Goal: Task Accomplishment & Management: Use online tool/utility

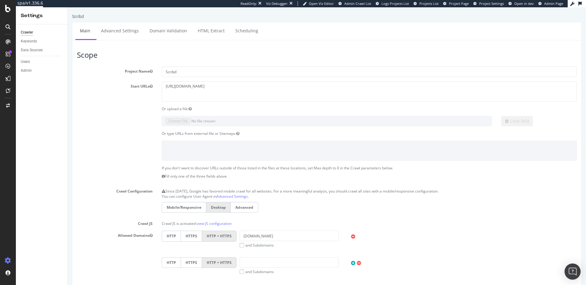
click at [574, 270] on img "Open Intercom Messenger" at bounding box center [573, 272] width 8 height 8
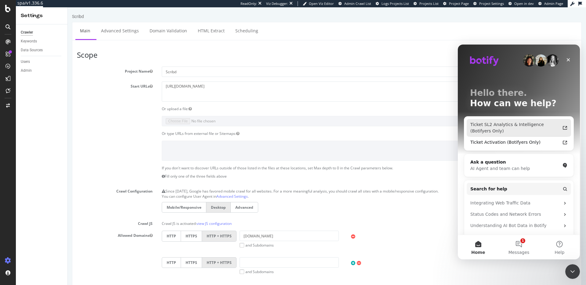
click at [504, 133] on div "Ticket SL2 Analytics & Intelligence (Botifyers Only)" at bounding box center [515, 128] width 90 height 13
click at [567, 59] on icon "Close" at bounding box center [568, 59] width 5 height 5
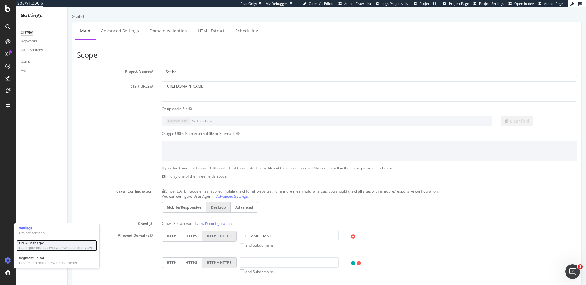
click at [42, 250] on div "Configure and access your website analyses" at bounding box center [55, 248] width 73 height 5
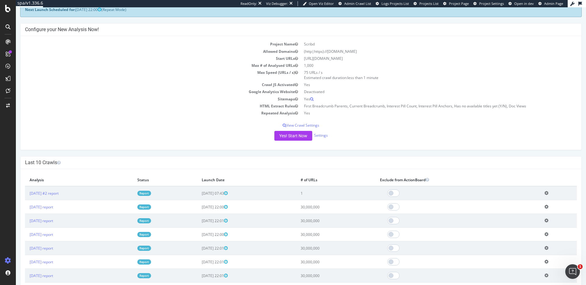
scroll to position [25, 0]
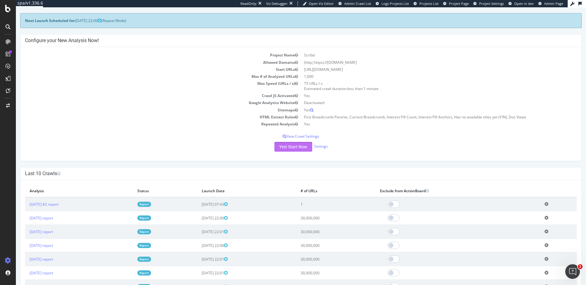
click at [300, 149] on button "Yes! Start Now" at bounding box center [293, 147] width 38 height 10
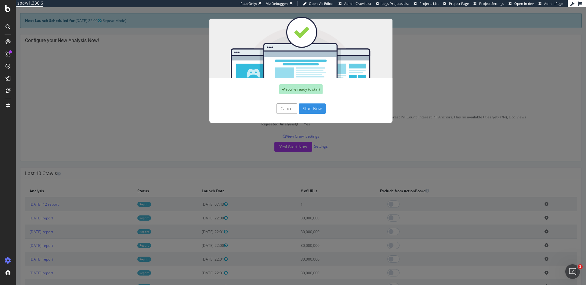
click at [314, 104] on button "Start Now" at bounding box center [312, 109] width 27 height 10
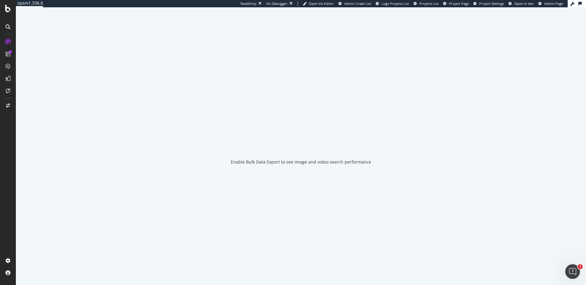
click at [318, 111] on div "Enable Bulk Data Export to see image and video search performance" at bounding box center [301, 146] width 570 height 278
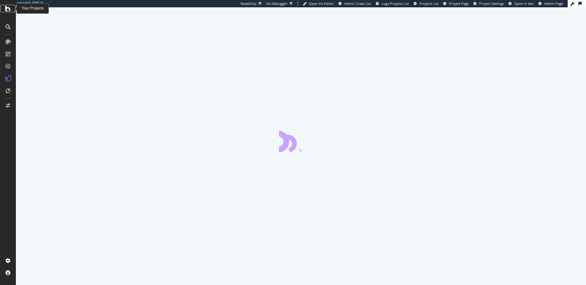
click at [12, 7] on div at bounding box center [8, 8] width 15 height 7
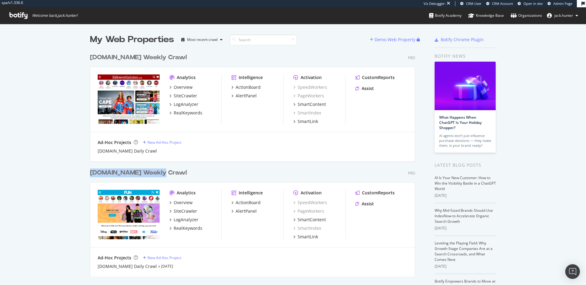
scroll to position [285, 586]
click at [178, 58] on div "HalloweenCostumes.com Weekly Crawl" at bounding box center [138, 57] width 97 height 9
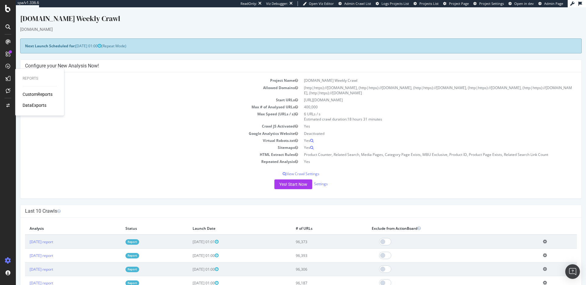
click at [29, 93] on div "CustomReports" at bounding box center [38, 94] width 30 height 6
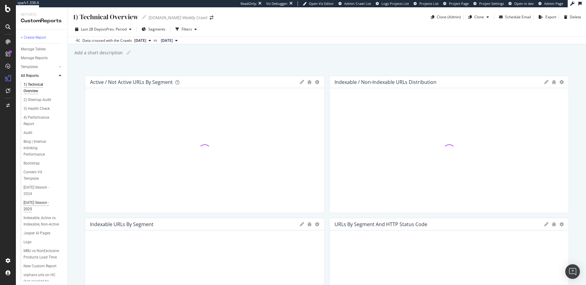
click at [43, 200] on div "[DATE] Season - 2025" at bounding box center [41, 206] width 34 height 13
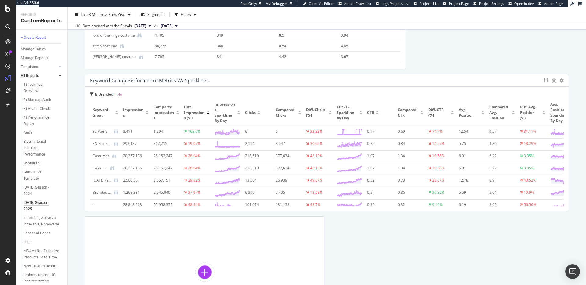
scroll to position [1595, 0]
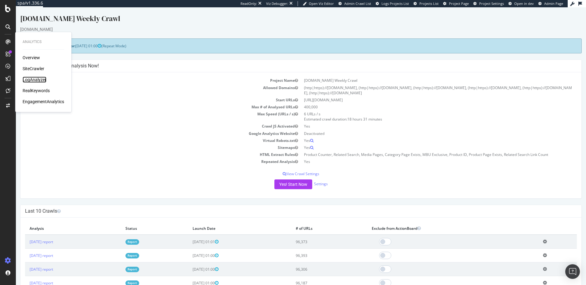
click at [34, 78] on div "LogAnalyzer" at bounding box center [35, 80] width 24 height 6
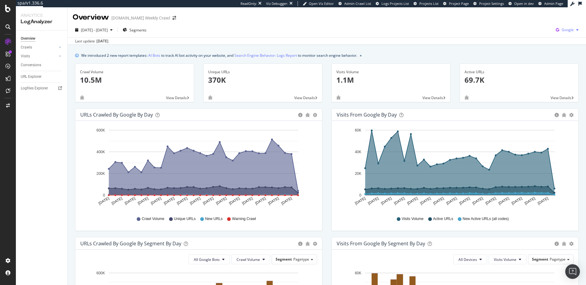
click at [566, 28] on span "Google" at bounding box center [568, 29] width 12 height 5
click at [541, 45] on span "Other AI Bots" at bounding box center [537, 46] width 23 height 5
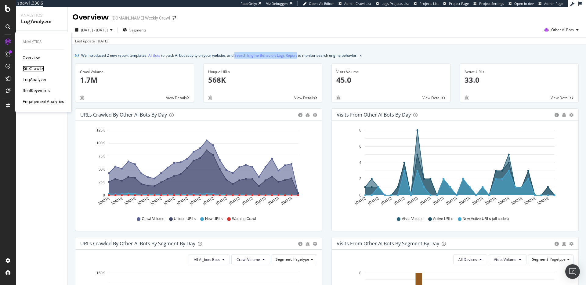
click at [35, 69] on div "SiteCrawler" at bounding box center [34, 69] width 22 height 6
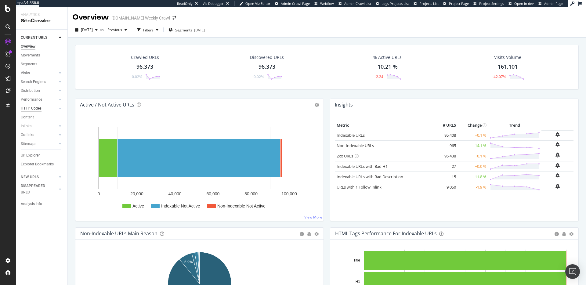
click at [34, 106] on div "HTTP Codes" at bounding box center [31, 108] width 21 height 6
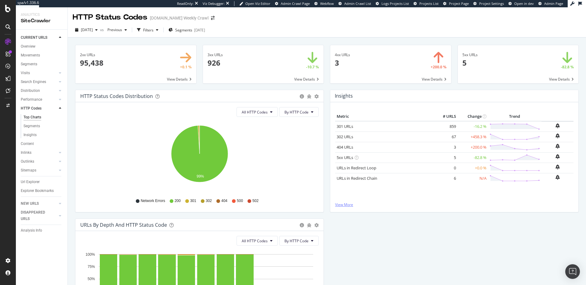
click at [351, 204] on link "View More" at bounding box center [454, 204] width 238 height 5
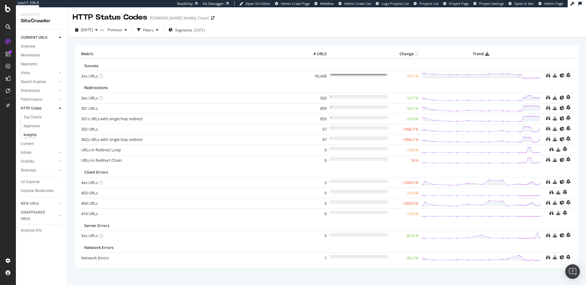
click at [32, 185] on div "Url Explorer" at bounding box center [44, 182] width 47 height 9
click at [32, 183] on div "Url Explorer" at bounding box center [30, 182] width 19 height 6
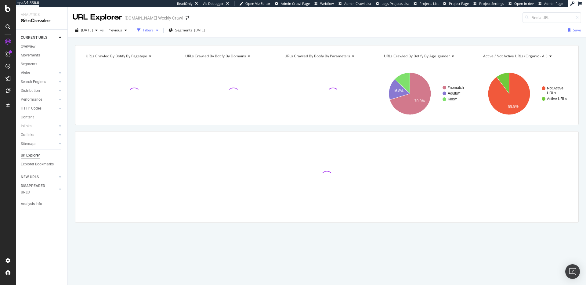
click at [154, 30] on div "Filters" at bounding box center [148, 29] width 10 height 5
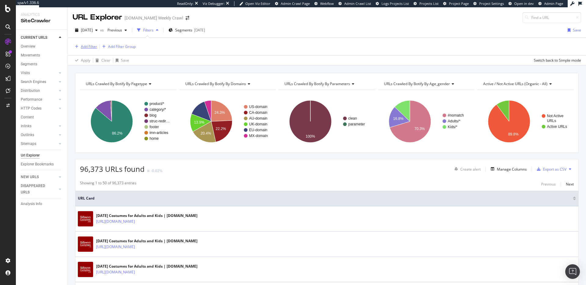
click at [91, 44] on div "Add Filter" at bounding box center [89, 46] width 16 height 5
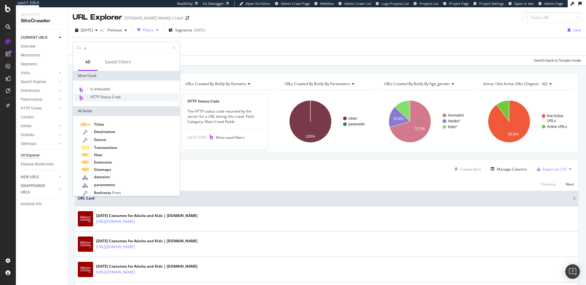
type input "s"
click at [122, 94] on div "HTTP Status Code" at bounding box center [126, 97] width 104 height 8
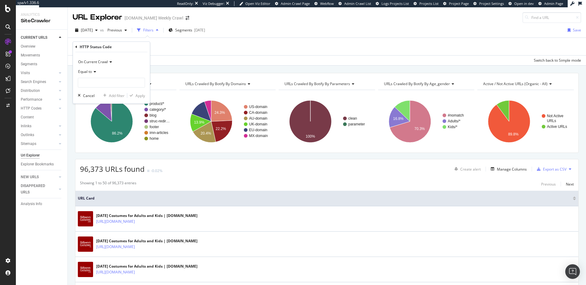
click at [99, 73] on div "Equal to" at bounding box center [111, 72] width 67 height 10
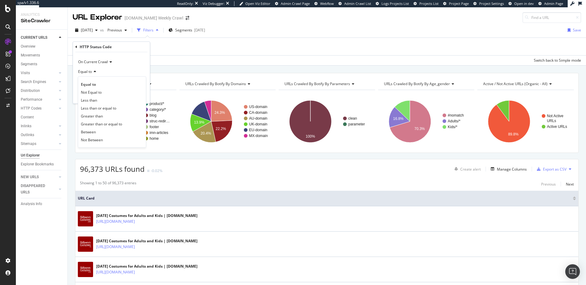
drag, startPoint x: 120, startPoint y: 74, endPoint x: 99, endPoint y: 85, distance: 24.3
click at [120, 74] on div "Equal to" at bounding box center [111, 72] width 67 height 10
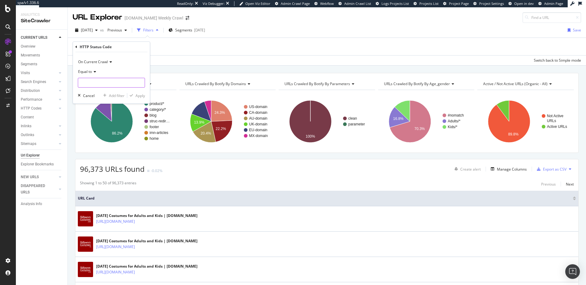
click at [96, 87] on input "number" at bounding box center [111, 83] width 67 height 10
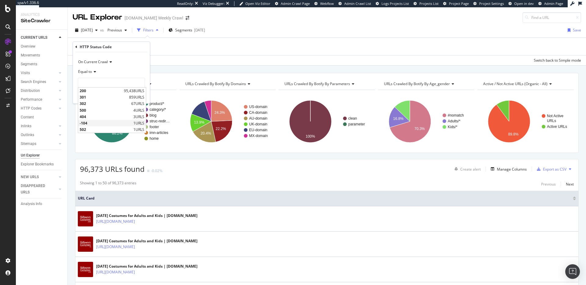
click at [121, 122] on span "-104" at bounding box center [106, 123] width 52 height 5
type input "-104"
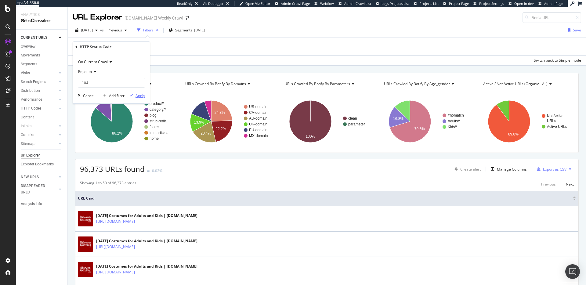
click at [140, 97] on div "Apply" at bounding box center [140, 95] width 9 height 5
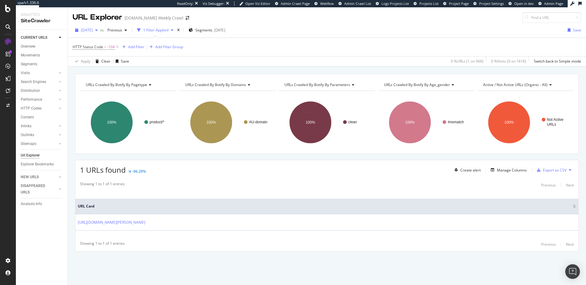
click at [93, 28] on span "2025 Aug. 19th" at bounding box center [87, 29] width 12 height 5
click at [117, 65] on div "96.4K URLs" at bounding box center [126, 63] width 19 height 5
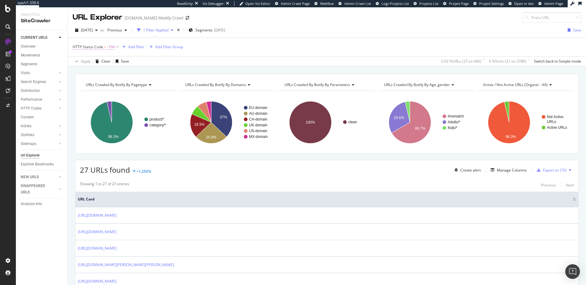
click at [103, 49] on span "HTTP Status Code = -104" at bounding box center [94, 46] width 42 height 5
click at [94, 79] on input "-104" at bounding box center [111, 82] width 67 height 10
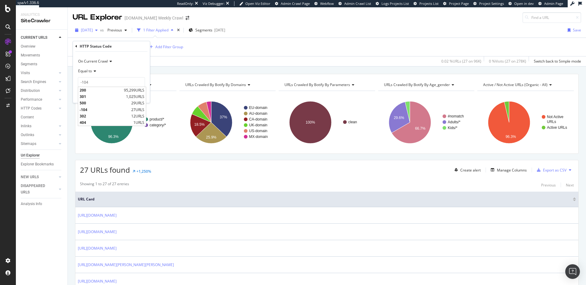
click at [93, 30] on span "2025 Aug. 12th" at bounding box center [87, 29] width 12 height 5
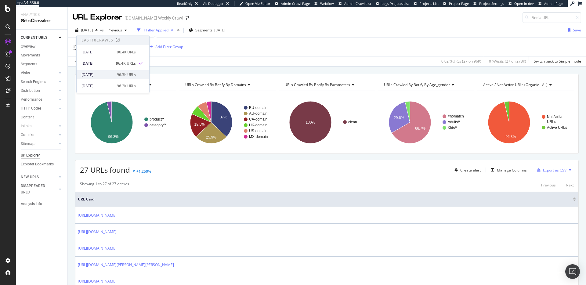
click at [105, 73] on div "2025 Aug. 5th" at bounding box center [98, 74] width 32 height 5
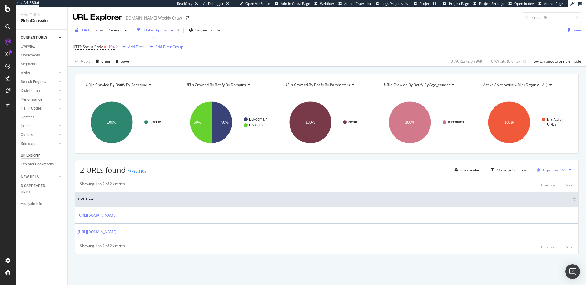
click at [93, 31] on span "2025 Aug. 5th" at bounding box center [87, 29] width 12 height 5
click at [113, 52] on div "2025 Jul. 29th 96.2K URLs" at bounding box center [109, 50] width 54 height 5
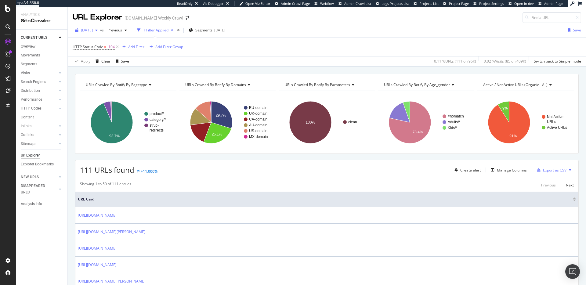
click at [93, 30] on span "2025 Jul. 29th" at bounding box center [87, 29] width 12 height 5
click at [106, 55] on div "2025 Aug. 19th 96.4K URLs" at bounding box center [113, 52] width 73 height 9
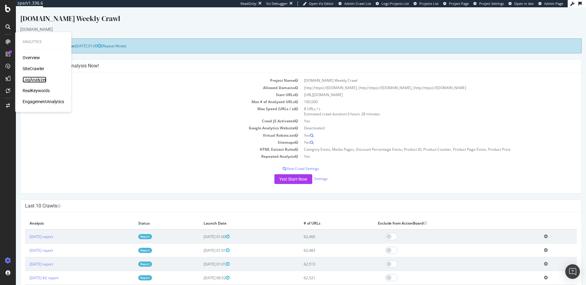
click at [28, 77] on div "LogAnalyzer" at bounding box center [35, 80] width 24 height 6
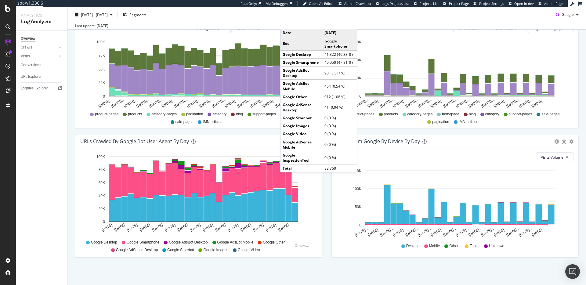
scroll to position [231, 0]
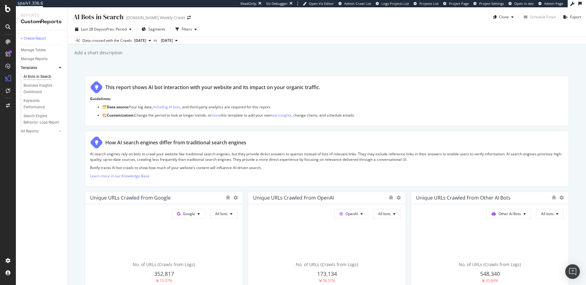
click at [146, 40] on span "[DATE]" at bounding box center [140, 40] width 12 height 5
drag, startPoint x: 304, startPoint y: 58, endPoint x: 312, endPoint y: 60, distance: 8.1
click at [304, 58] on div "AI Bots in Search AI Bots in Search [DOMAIN_NAME] Weekly Crawl Clone Schedule E…" at bounding box center [327, 146] width 518 height 278
click at [154, 40] on button "[DATE]" at bounding box center [143, 40] width 22 height 7
click at [224, 35] on div "Last 28 Days vs Prev. Period Segments Filters" at bounding box center [327, 30] width 518 height 12
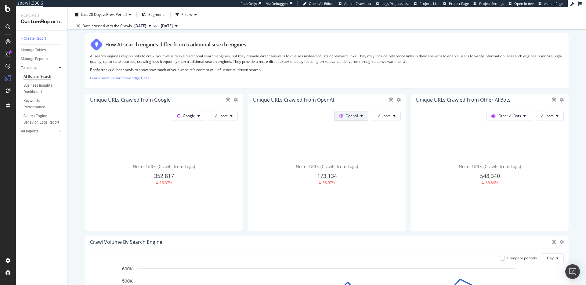
scroll to position [99, 0]
click at [495, 116] on icon at bounding box center [494, 116] width 5 height 4
click at [243, 120] on div "Other AI Bots All bots No. of URLs (Crawls from Logs) 548,340 35.84%" at bounding box center [164, 168] width 158 height 125
click at [228, 116] on span "All bots" at bounding box center [221, 115] width 13 height 5
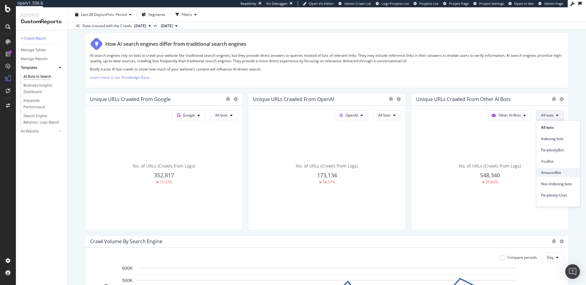
click at [556, 174] on span "AmazonBot" at bounding box center [558, 172] width 34 height 5
click at [228, 114] on span "AmazonBot" at bounding box center [221, 115] width 13 height 5
click at [545, 135] on div "Indexing bots" at bounding box center [551, 138] width 44 height 9
click at [238, 119] on button "Indexing bots" at bounding box center [224, 116] width 28 height 10
click at [548, 180] on div "Non-Indexing bots" at bounding box center [548, 184] width 44 height 9
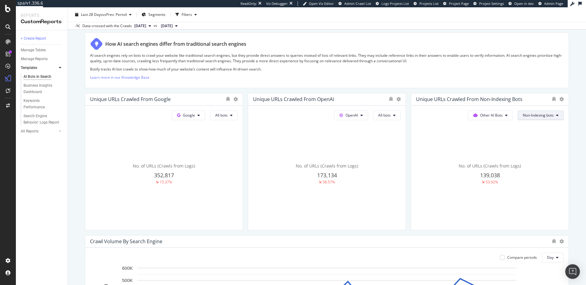
click at [228, 116] on span "Non-Indexing bots" at bounding box center [221, 115] width 13 height 5
click at [543, 125] on span "All bots" at bounding box center [539, 127] width 34 height 5
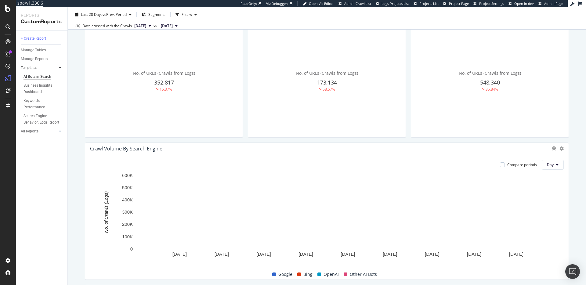
scroll to position [0, 0]
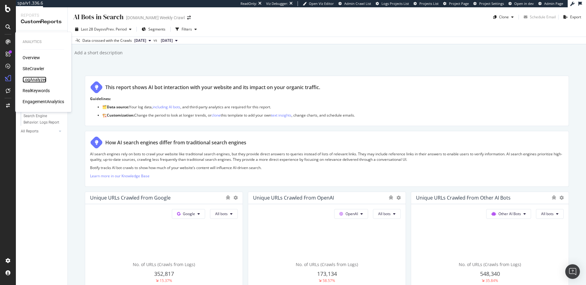
click at [30, 78] on div "LogAnalyzer" at bounding box center [35, 80] width 24 height 6
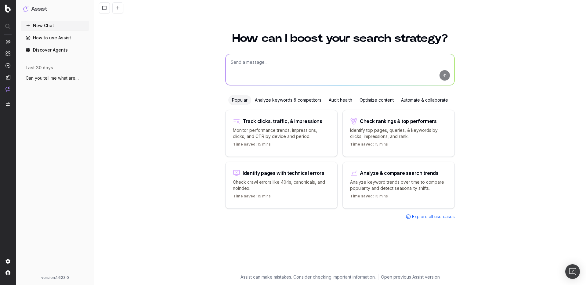
click at [58, 77] on span "Can you tell me what are the top trendin" at bounding box center [53, 78] width 54 height 6
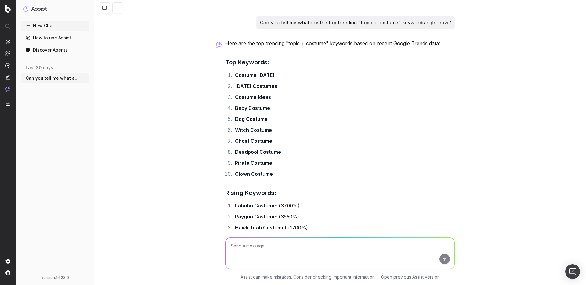
click at [295, 21] on p "Can you tell me what are the top trending "topic + costume" keywords right now?" at bounding box center [355, 22] width 191 height 9
click at [53, 27] on button "New Chat" at bounding box center [55, 26] width 68 height 10
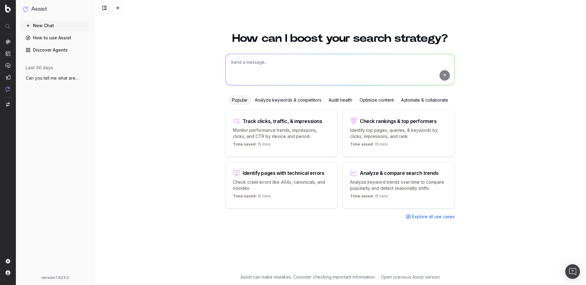
click at [294, 65] on textarea at bounding box center [340, 69] width 229 height 31
paste textarea "Can you tell me what are the top trending "topic + costume" keywords right now?"
type textarea "Can you tell me what are the top trending "topic + costume" keywords right now?"
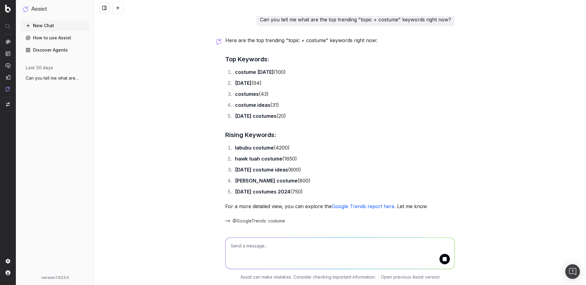
scroll to position [32, 0]
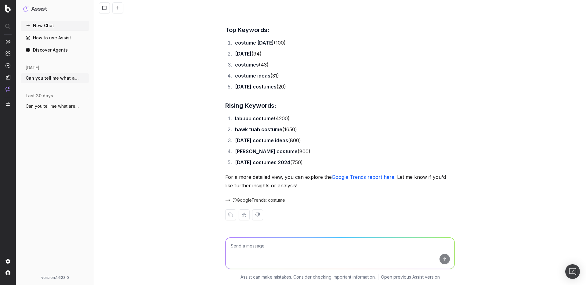
click at [324, 244] on textarea at bounding box center [340, 253] width 229 height 31
type textarea "For the rising keywords, are we ranking for any of those?"
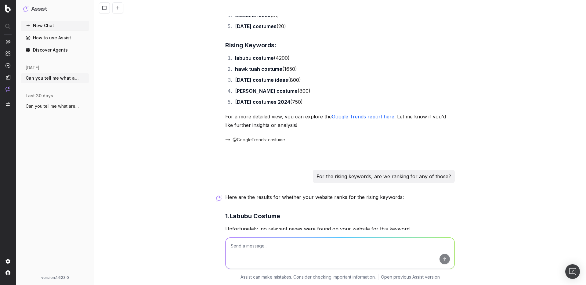
scroll to position [84, 0]
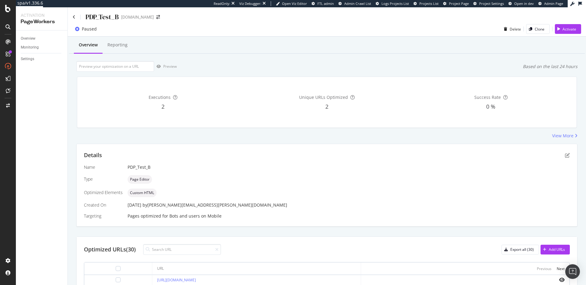
scroll to position [1, 0]
click at [75, 17] on icon at bounding box center [74, 16] width 3 height 4
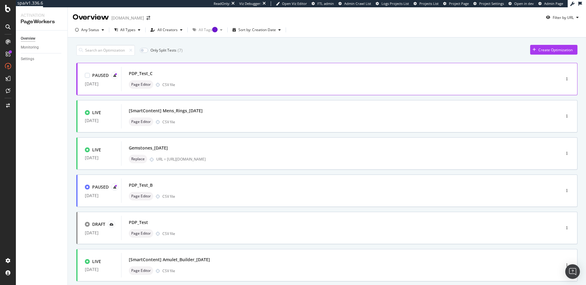
click at [188, 72] on div "PDP_Test_C" at bounding box center [332, 73] width 406 height 9
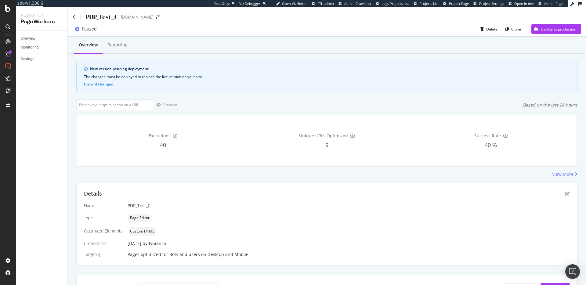
scroll to position [68, 0]
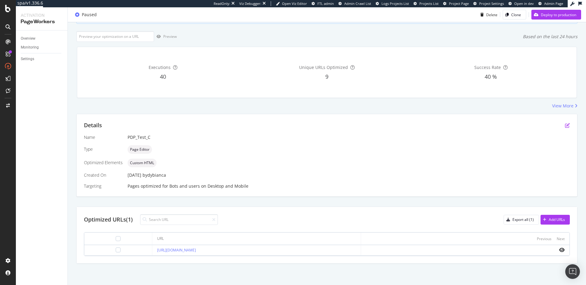
click at [565, 125] on icon "pen-to-square" at bounding box center [567, 125] width 5 height 5
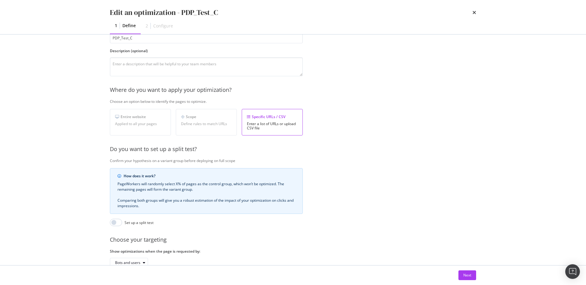
scroll to position [82, 0]
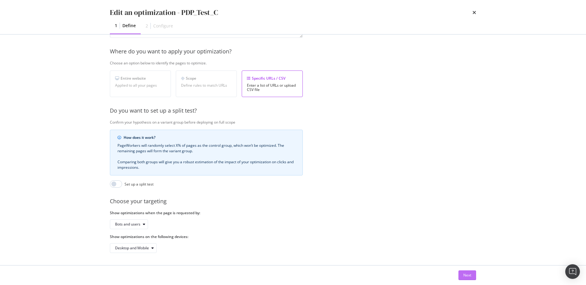
click at [470, 274] on div "Next" at bounding box center [467, 275] width 8 height 5
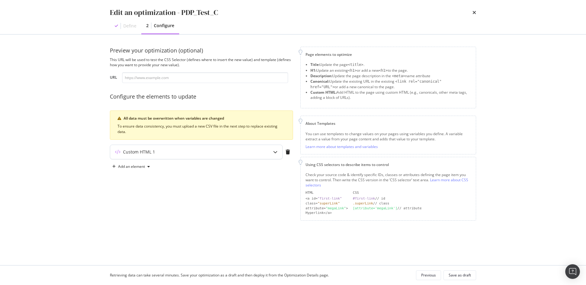
click at [184, 149] on div "Custom HTML 1" at bounding box center [184, 152] width 148 height 6
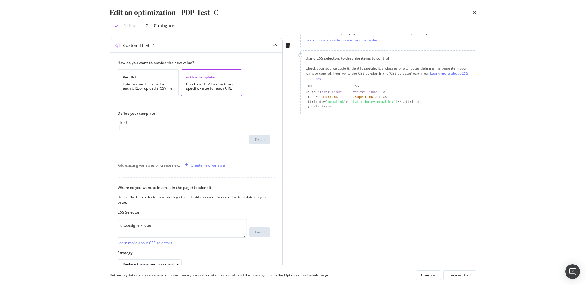
scroll to position [143, 0]
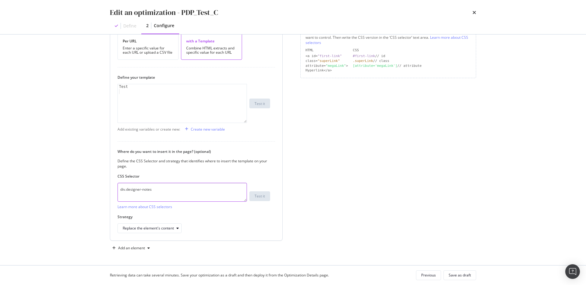
click at [158, 190] on textarea "div.designer-notes" at bounding box center [182, 192] width 129 height 19
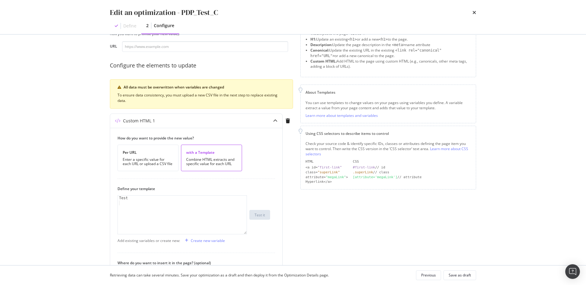
scroll to position [0, 0]
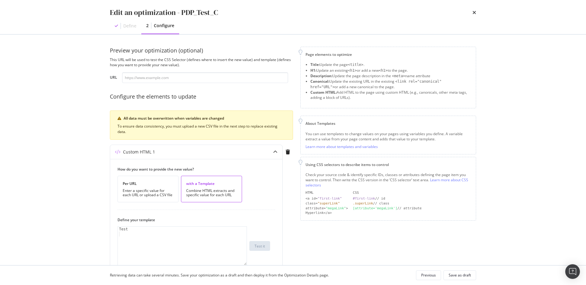
click at [476, 14] on div "Edit an optimization - PDP_Test_C Define 2 Configure" at bounding box center [293, 17] width 391 height 34
click at [473, 12] on icon "times" at bounding box center [475, 12] width 4 height 5
